Goal: Task Accomplishment & Management: Use online tool/utility

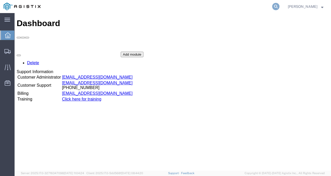
click at [280, 4] on icon at bounding box center [276, 6] width 7 height 7
paste input "56462432"
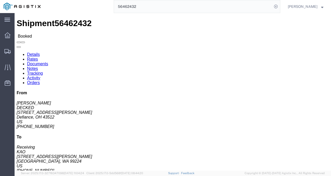
click div "Shipment Detail Ship From DECKED ([PERSON_NAME]) [STREET_ADDRESS][PERSON_NAME] …"
click div "Ship From DECKED ([PERSON_NAME]) [STREET_ADDRESS][PERSON_NAME] [GEOGRAPHIC_DATA…"
drag, startPoint x: 176, startPoint y: 111, endPoint x: 209, endPoint y: 156, distance: 55.7
click div "Leg 1 - Truckload Vehicle 1: Standard Dry Van (53 Feet) Number of trucks: 1"
click at [152, 3] on input "56462432" at bounding box center [193, 6] width 158 height 13
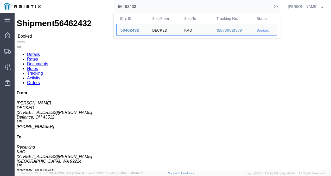
click at [152, 3] on input "56462432" at bounding box center [193, 6] width 158 height 13
paste input "512789"
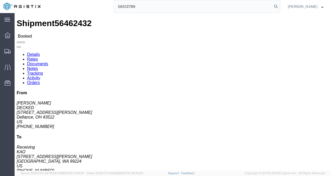
type input "56512789"
click h4 "Routing & Vehicle Information"
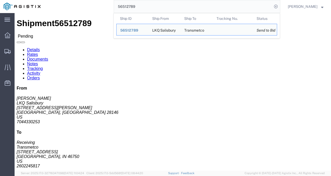
drag, startPoint x: 199, startPoint y: 105, endPoint x: 199, endPoint y: 118, distance: 12.5
click div "Leg 1 - Truckload Vehicle 1: Standard Dry Van (53 Feet) Number of trucks: 1"
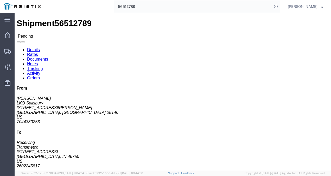
drag, startPoint x: 141, startPoint y: 142, endPoint x: 144, endPoint y: 112, distance: 30.4
click div "Package Information Total shipment is made up of 52 packages containing 52 piec…"
click div "Leg 1 - Truckload Vehicle 1: Standard Dry Van (53 Feet) Number of trucks: 1"
click h4 "Routing & Vehicle Information"
click div "Ship From LKQ Salisbury ([PERSON_NAME]) [GEOGRAPHIC_DATA][STREET_ADDRESS][PERSO…"
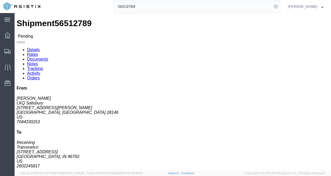
click h4 "Routing & Vehicle Information"
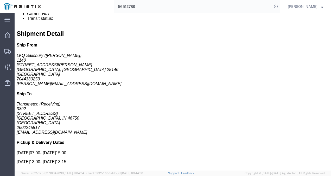
scroll to position [261, 0]
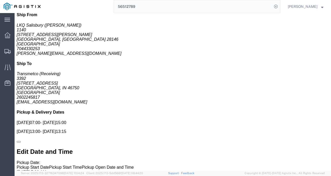
click at [144, 5] on input "56512789" at bounding box center [193, 6] width 158 height 13
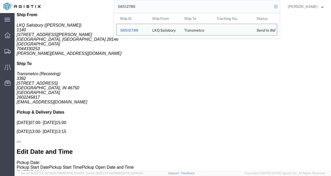
click at [144, 5] on input "56512789" at bounding box center [193, 6] width 158 height 13
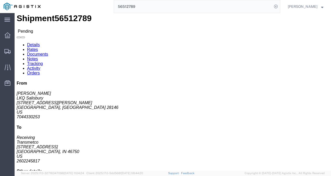
scroll to position [0, 0]
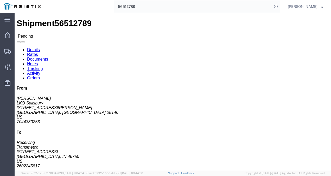
click div "Ship From LKQ Salisbury ([PERSON_NAME]) [GEOGRAPHIC_DATA][STREET_ADDRESS][PERSO…"
click button "Enter / Modify Bid"
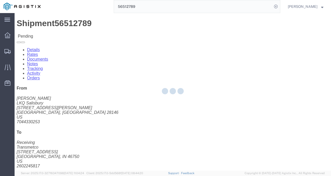
select select "4622"
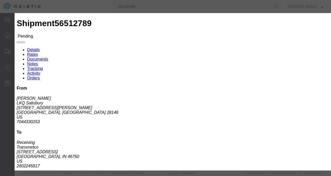
click link "ks_ga - Echo Global Logistics - TL Standard 3 - 5 Day"
drag, startPoint x: 250, startPoint y: 79, endPoint x: 195, endPoint y: 78, distance: 54.2
click div "Select 2 Day Service 3 Axle Winch Truck 3 to 5 Day Service 96L Domestic Flat Ra…"
type input "1115"
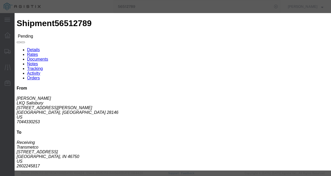
click button "Submit"
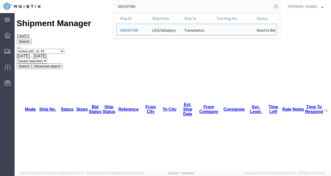
click at [153, 6] on input "56512789" at bounding box center [193, 6] width 158 height 13
paste input "35867"
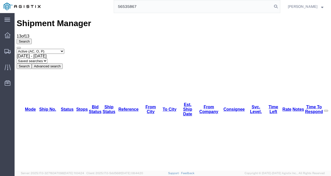
type input "56535867"
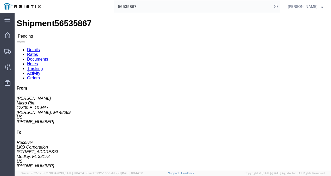
click link "Rates"
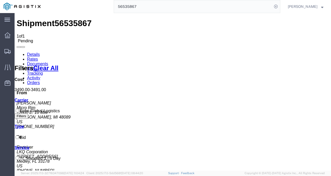
click at [30, 52] on link "Details" at bounding box center [33, 54] width 13 height 4
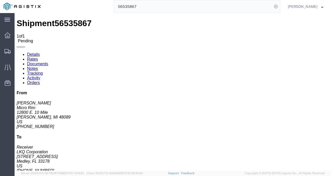
click button "Enter / Modify Bid"
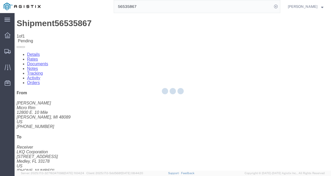
select select "4622"
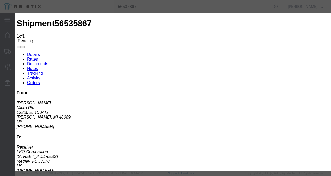
click link "ks_ga - Echo Global Logistics - TL Standard 3 - 5 Day"
drag, startPoint x: 267, startPoint y: 80, endPoint x: 216, endPoint y: 79, distance: 50.8
click div "Select 2 Day Service 3 Axle Winch Truck 3 to 5 Day Service 96L Domestic Flat Ra…"
type input "2500"
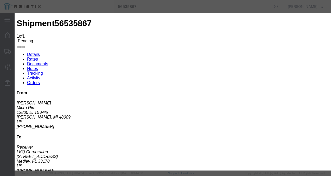
click button "Submit"
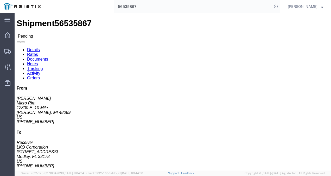
drag, startPoint x: 175, startPoint y: 92, endPoint x: 198, endPoint y: 116, distance: 33.2
click div "Shipment Detail Ship From Micro Rim ([PERSON_NAME]) [STREET_ADDRESS] [PHONE_NUM…"
click button "Enter / Modify Bid"
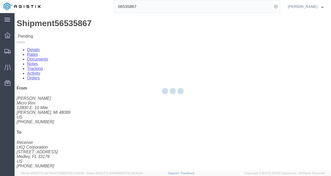
select select "4622"
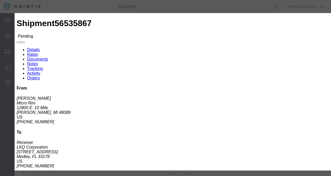
click link "ks_ga - Echo Global Logistics - TL Standard 3 - 5 Day"
drag, startPoint x: 269, startPoint y: 83, endPoint x: 205, endPoint y: 81, distance: 64.1
click div "Select 2 Day Service 3 Axle Winch Truck 3 to 5 Day Service 96L Domestic Flat Ra…"
type input "2225"
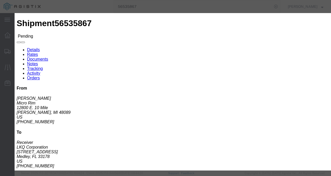
click button "Submit"
